Goal: Find specific page/section: Find specific page/section

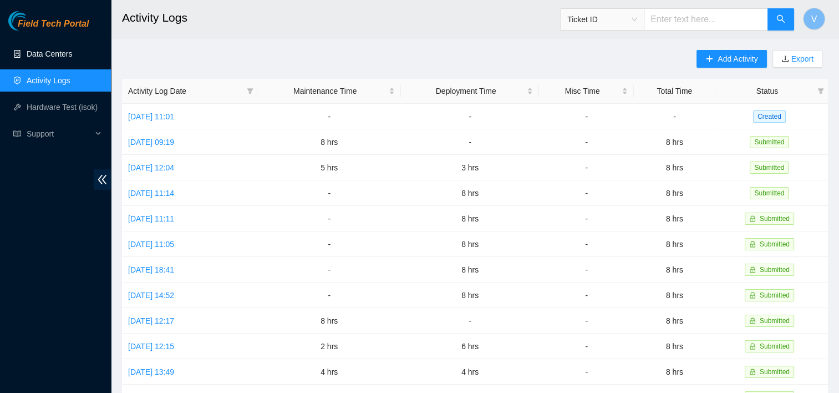
click at [70, 58] on link "Data Centers" at bounding box center [49, 53] width 45 height 9
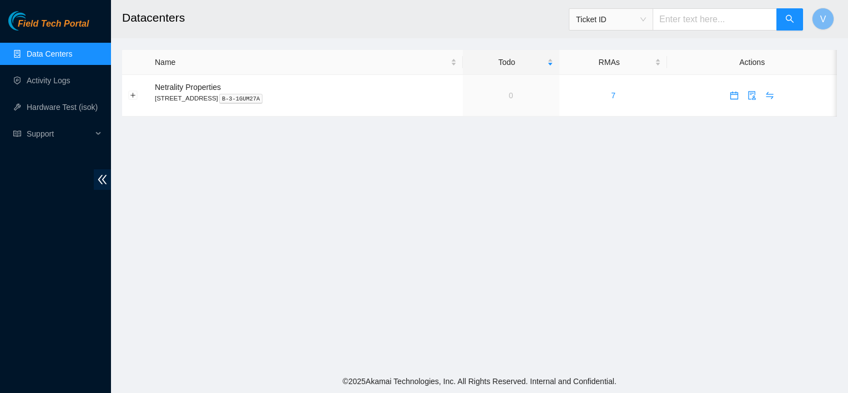
click at [518, 186] on main "Datacenters Ticket ID V Name Todo RMAs Actions Netrality Properties 401 N. Broa…" at bounding box center [479, 185] width 737 height 370
drag, startPoint x: 0, startPoint y: 0, endPoint x: 518, endPoint y: 186, distance: 550.5
click at [518, 186] on main "Datacenters Ticket ID V Name Todo RMAs Actions Netrality Properties 401 N. Broa…" at bounding box center [479, 185] width 737 height 370
click at [559, 166] on main "Datacenters Ticket ID V Name Todo RMAs Actions Netrality Properties 401 N. Broa…" at bounding box center [479, 185] width 737 height 370
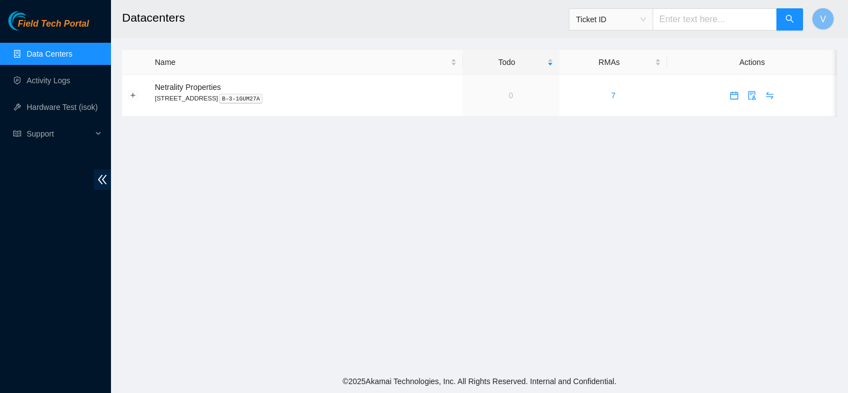
click at [449, 304] on main "Datacenters Ticket ID V Name Todo RMAs Actions Netrality Properties 401 N. Broa…" at bounding box center [479, 185] width 737 height 370
